Goal: Task Accomplishment & Management: Complete application form

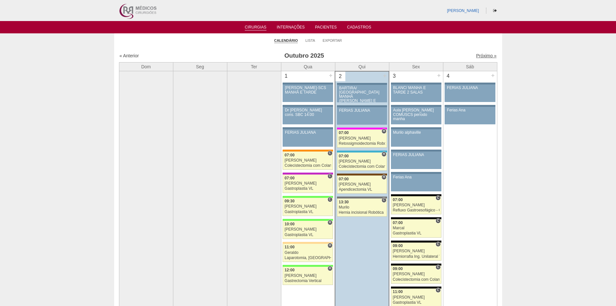
click at [481, 56] on link "Próximo »" at bounding box center [486, 55] width 20 height 5
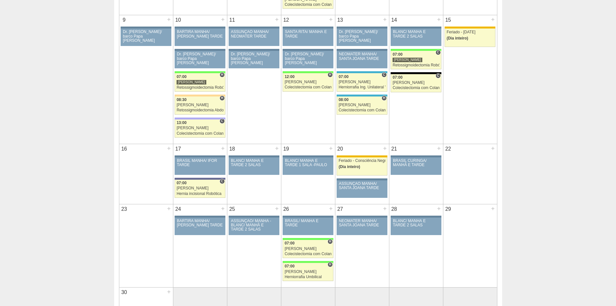
scroll to position [291, 0]
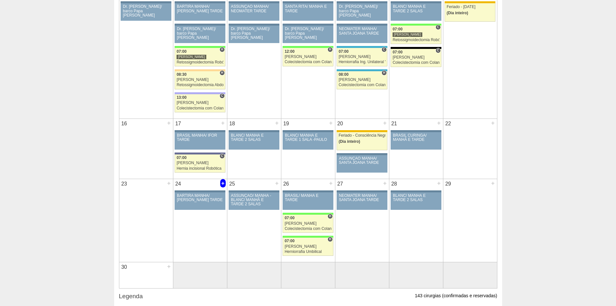
click at [223, 183] on div "+" at bounding box center [222, 183] width 5 height 8
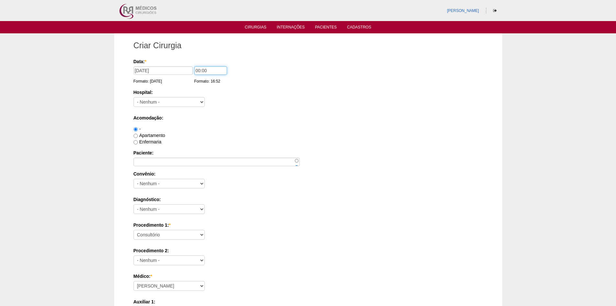
click at [199, 70] on input "00:00" at bounding box center [210, 70] width 33 height 8
type input "07:00"
click at [199, 101] on select "- Nenhum - 9 de Julho Albert Einstein Alvorada América Assunção Bartira Benefic…" at bounding box center [169, 102] width 71 height 10
select select "44"
click at [134, 97] on select "- Nenhum - 9 de Julho Albert Einstein Alvorada América Assunção Bartira Benefic…" at bounding box center [169, 102] width 71 height 10
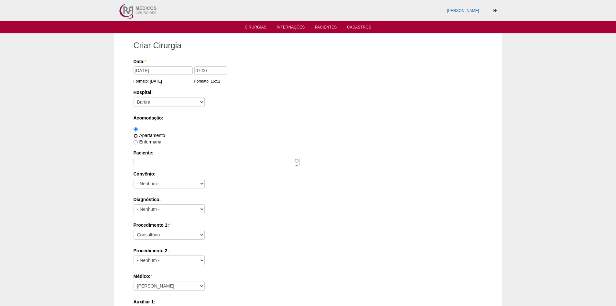
click at [136, 136] on input "Apartamento" at bounding box center [136, 136] width 4 height 4
radio input "true"
click at [136, 128] on input "-" at bounding box center [136, 129] width 4 height 4
radio input "true"
click at [154, 159] on input "Paciente:" at bounding box center [217, 162] width 166 height 8
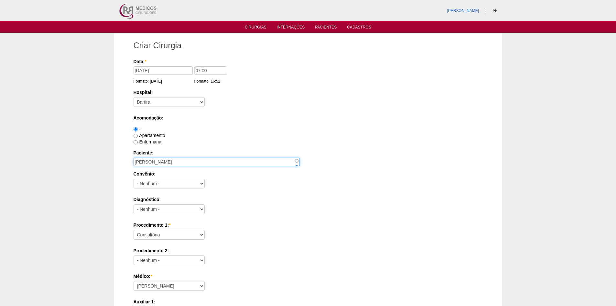
type input "RAPHAEL ALBERTO URUGUANEZA TOZATI"
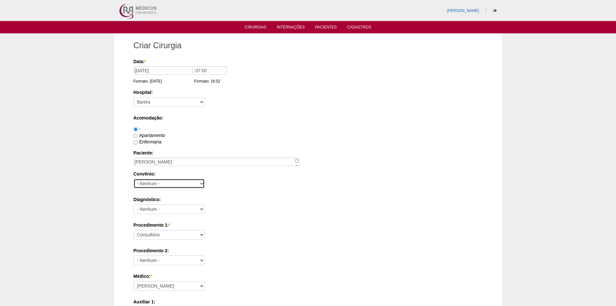
click at [197, 186] on select "- Nenhum - Abet Afresp Allianz Amil Blue Life Caasp Cabesp Caixa de Pensões Car…" at bounding box center [169, 184] width 71 height 10
select select "26"
click at [134, 179] on select "- Nenhum - Abet Afresp Allianz Amil Blue Life Caasp Cabesp Caixa de Pensões Car…" at bounding box center [169, 184] width 71 height 10
click at [199, 209] on select "- Nenhum - Abdome Agudo Abscesso Hepático Abscesso Perianal Abscesso Peritoneal…" at bounding box center [169, 209] width 71 height 10
select select "3704"
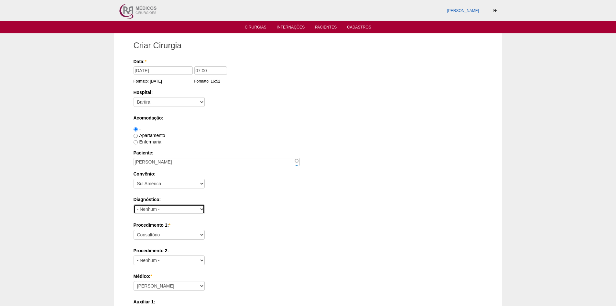
click at [134, 204] on select "- Nenhum - Abdome Agudo Abscesso Hepático Abscesso Perianal Abscesso Peritoneal…" at bounding box center [169, 209] width 71 height 10
click at [200, 234] on select "Consultório Abscesso Hepático - Drenagem Abscesso perianal Amputação Abdômino P…" at bounding box center [169, 235] width 71 height 10
select select "4910"
click at [134, 230] on select "Consultório Abscesso Hepático - Drenagem Abscesso perianal Amputação Abdômino P…" at bounding box center [169, 235] width 71 height 10
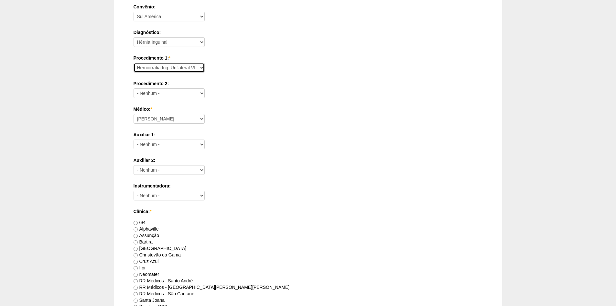
scroll to position [226, 0]
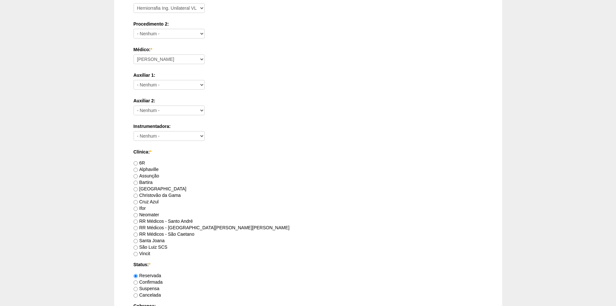
click at [183, 234] on label "RR Médicos - São Caetano" at bounding box center [164, 233] width 61 height 5
click at [138, 234] on input "RR Médicos - São Caetano" at bounding box center [136, 234] width 4 height 4
radio input "true"
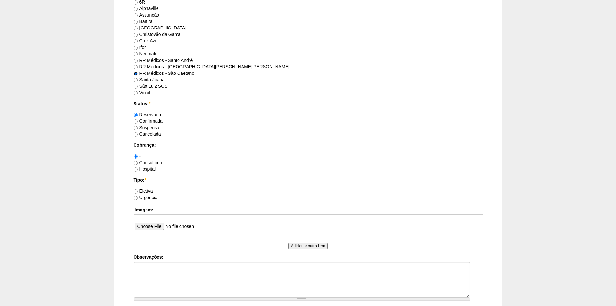
scroll to position [388, 0]
click at [140, 191] on label "Eletiva" at bounding box center [143, 189] width 19 height 5
click at [138, 191] on input "Eletiva" at bounding box center [136, 190] width 4 height 4
radio input "true"
click at [182, 273] on textarea "Observações:" at bounding box center [302, 279] width 336 height 36
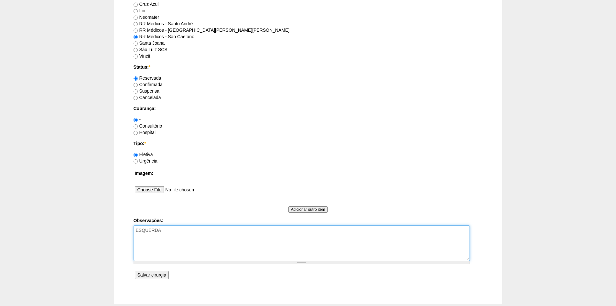
scroll to position [461, 0]
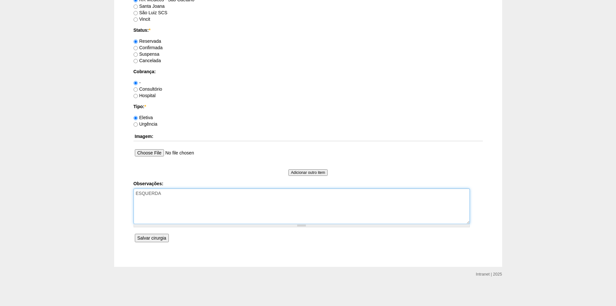
type textarea "ESQUERDA"
click at [152, 235] on input "Salvar cirurgia" at bounding box center [152, 238] width 34 height 8
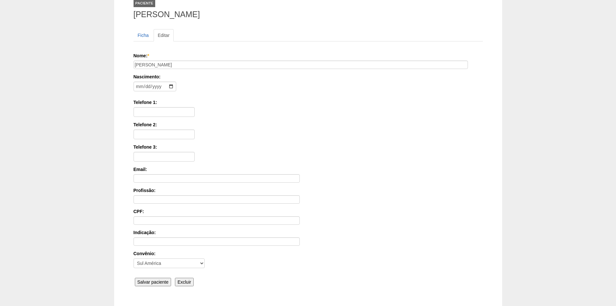
scroll to position [89, 0]
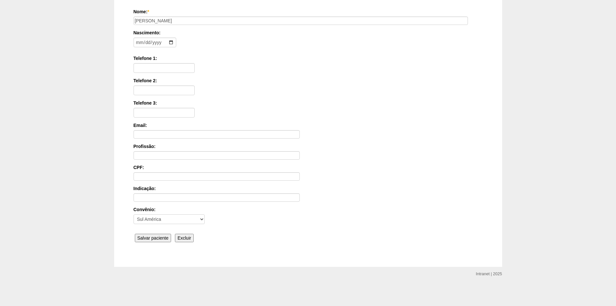
click at [155, 235] on input "Salvar paciente" at bounding box center [153, 238] width 37 height 8
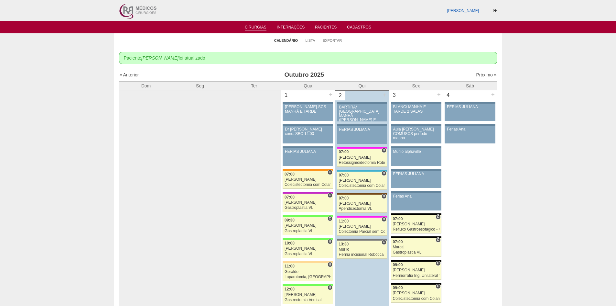
click at [484, 76] on link "Próximo »" at bounding box center [486, 74] width 20 height 5
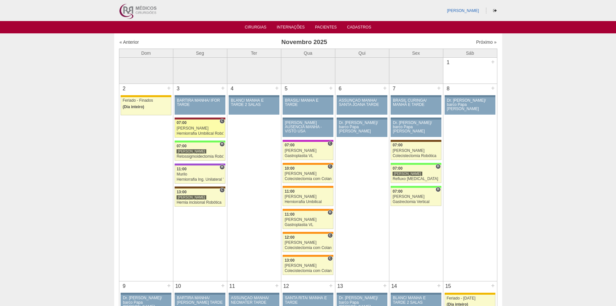
click at [196, 129] on div "[PERSON_NAME]" at bounding box center [200, 128] width 47 height 4
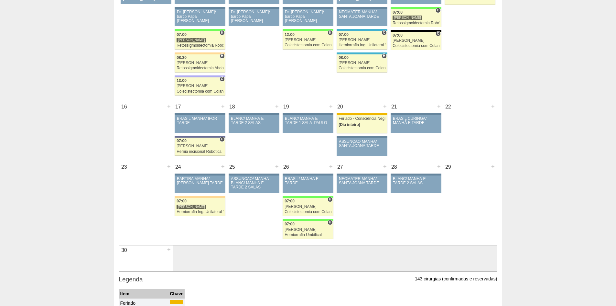
scroll to position [259, 0]
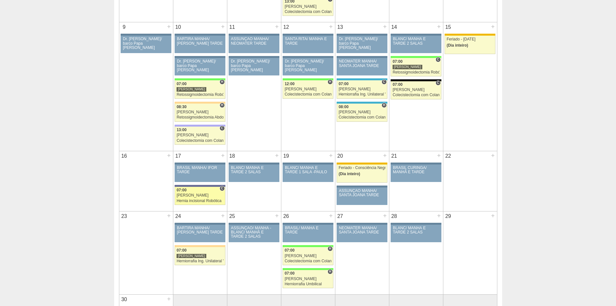
click at [184, 198] on link "88851 Vincit C 07:00 Renato Barretto Hernia incisional Robótica Hospital Vila N…" at bounding box center [200, 196] width 50 height 18
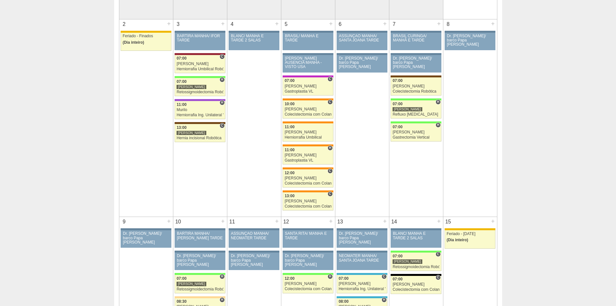
scroll to position [65, 0]
